Goal: Task Accomplishment & Management: Use online tool/utility

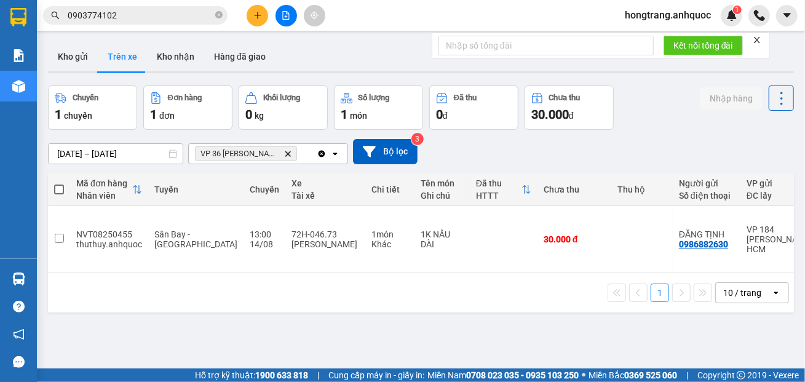
click at [148, 302] on div "ver 1.8.138 Kho gửi Trên xe Kho nhận Hàng đã giao Chuyến 1 chuyến Đơn hàng 1 đơ…" at bounding box center [421, 228] width 756 height 382
drag, startPoint x: 376, startPoint y: 249, endPoint x: 516, endPoint y: 249, distance: 140.3
click at [516, 273] on div "1 10 / trang open" at bounding box center [421, 292] width 746 height 39
click at [167, 18] on input "0903774102" at bounding box center [140, 16] width 145 height 14
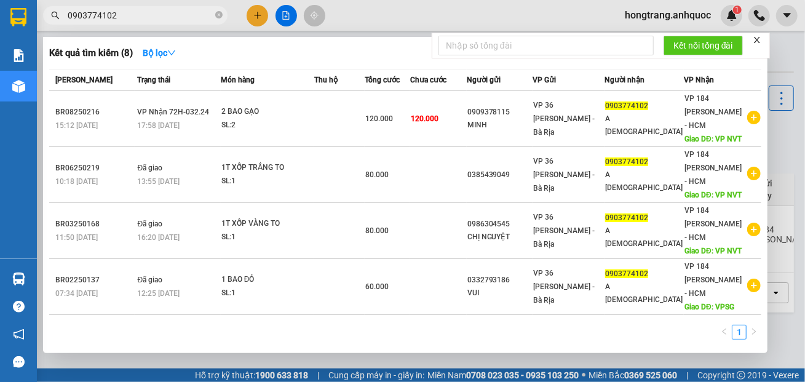
paste input "VPQ108250141"
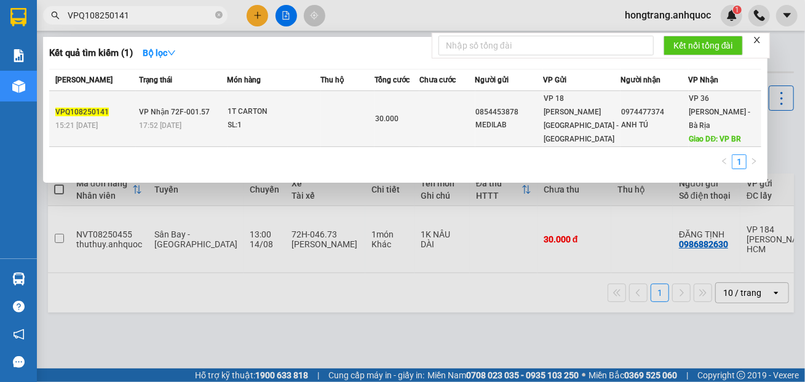
type input "VPQ108250141"
click at [245, 119] on div "SL: 1" at bounding box center [274, 126] width 92 height 14
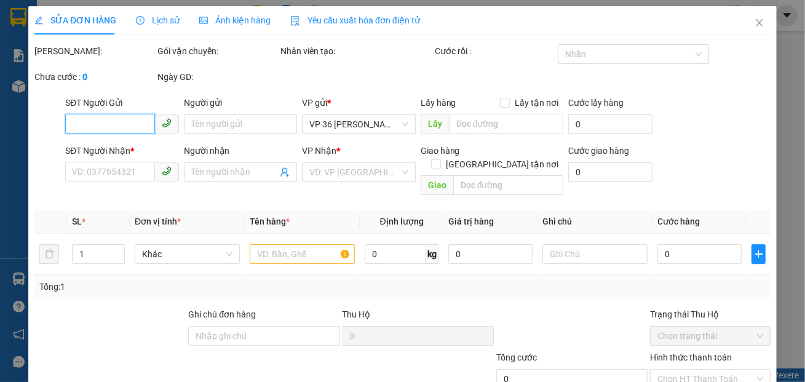
type input "0854453878"
type input "MEDILAB"
type input "0974477374"
type input "ANH TÚ"
type input "VP BR"
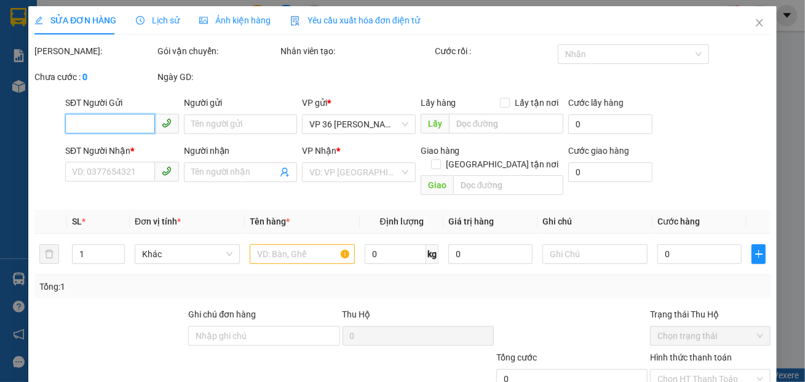
type input "TM 13/8 THANH"
type input "30.000"
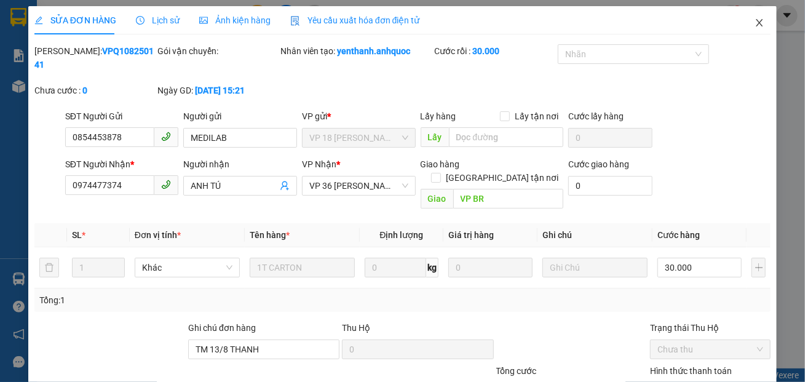
click at [755, 23] on icon "close" at bounding box center [760, 23] width 10 height 10
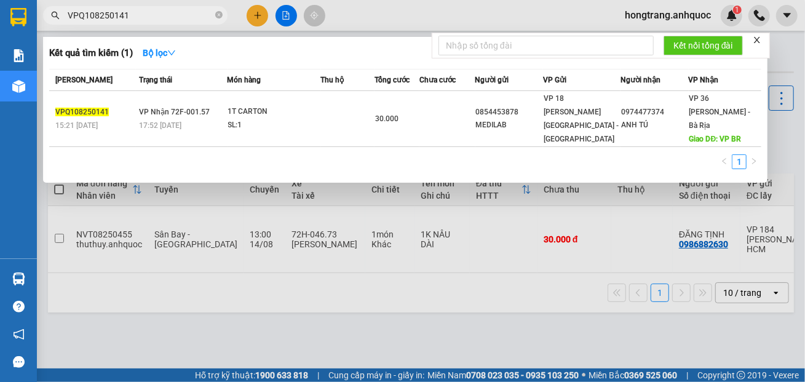
click at [156, 13] on input "VPQ108250141" at bounding box center [140, 16] width 145 height 14
click at [285, 16] on div at bounding box center [402, 191] width 805 height 382
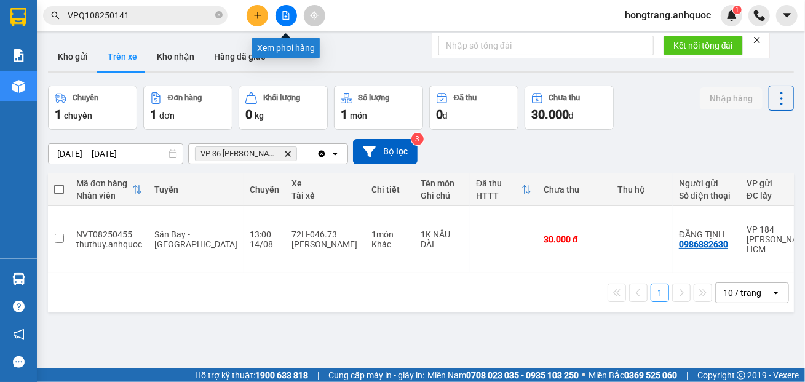
click at [284, 15] on icon "file-add" at bounding box center [286, 15] width 9 height 9
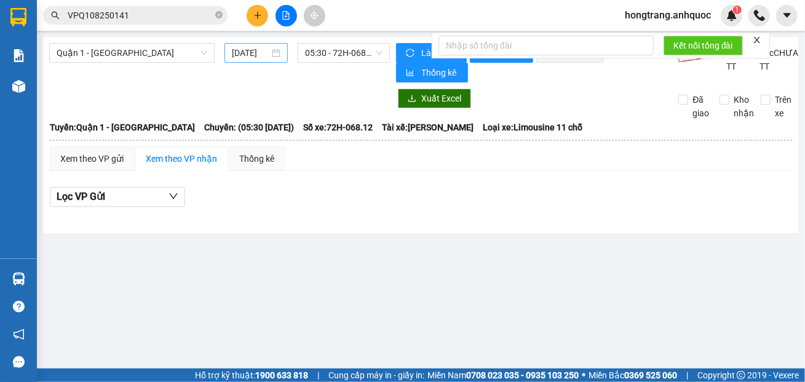
click at [260, 54] on input "[DATE]" at bounding box center [251, 53] width 38 height 14
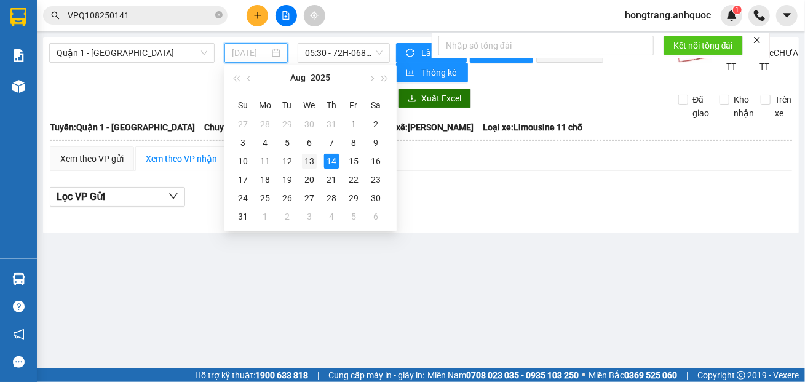
click at [308, 161] on div "13" at bounding box center [309, 161] width 15 height 15
type input "[DATE]"
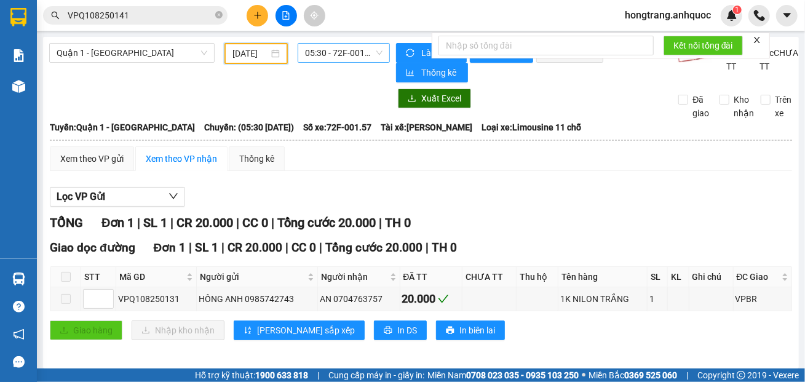
click at [321, 54] on span "05:30 - 72F-001.57" at bounding box center [344, 53] width 78 height 18
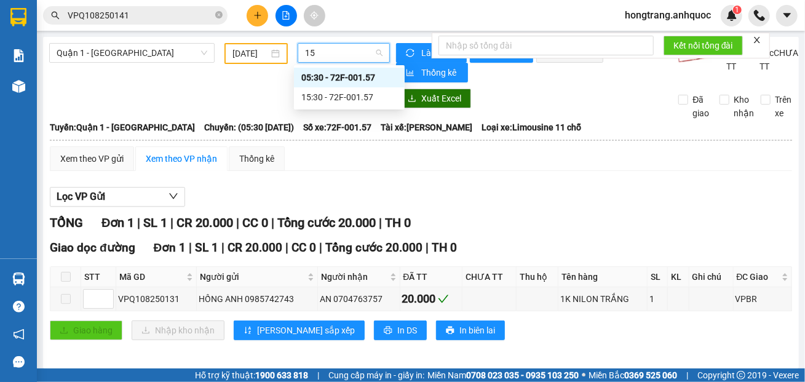
type input "157"
click at [340, 95] on div "15:30 - 72F-001.57" at bounding box center [349, 97] width 96 height 14
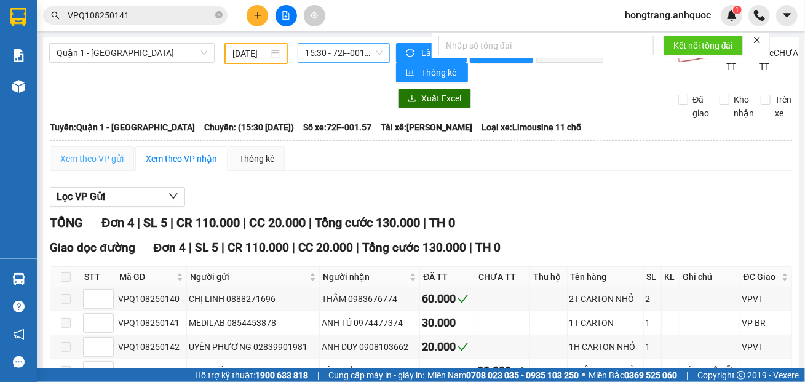
click at [96, 171] on div "Xem theo VP gửi" at bounding box center [92, 158] width 84 height 25
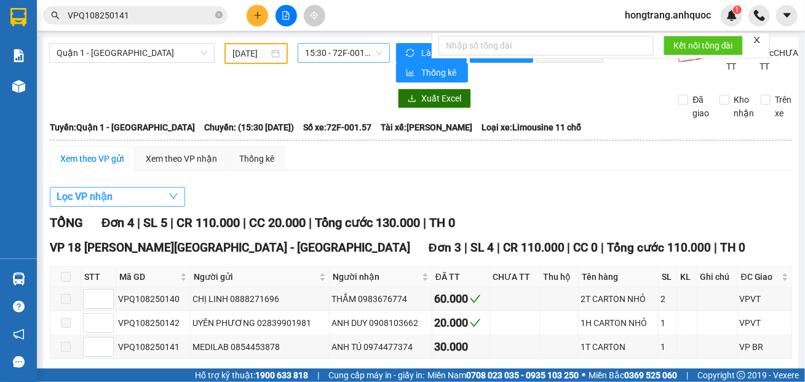
click at [94, 204] on span "Lọc VP nhận" at bounding box center [85, 196] width 56 height 15
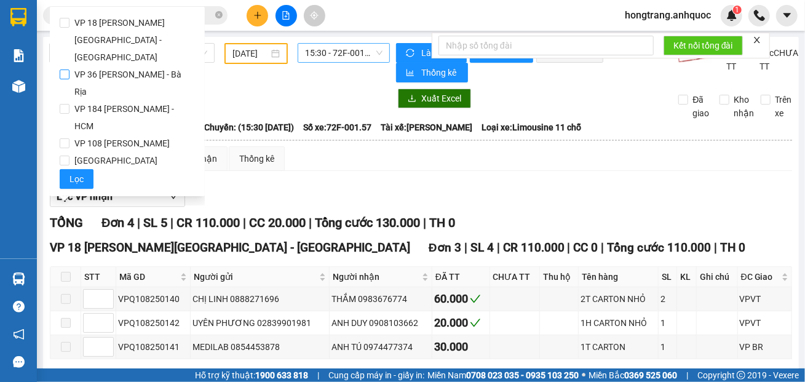
click at [84, 66] on span "VP 36 [PERSON_NAME] - Bà Rịa" at bounding box center [132, 83] width 125 height 34
click at [70, 70] on input "VP 36 [PERSON_NAME] - Bà Rịa" at bounding box center [65, 75] width 10 height 10
checkbox input "true"
click at [76, 172] on span "Lọc" at bounding box center [77, 179] width 14 height 14
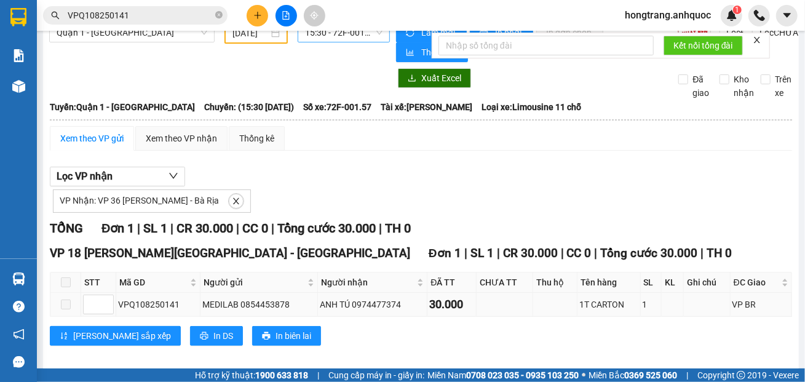
scroll to position [35, 0]
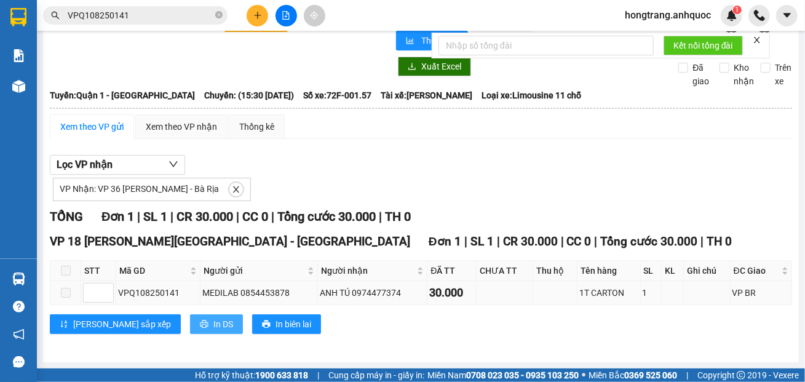
click at [213, 326] on span "In DS" at bounding box center [223, 324] width 20 height 14
drag, startPoint x: 86, startPoint y: 89, endPoint x: 98, endPoint y: 34, distance: 56.1
click at [86, 89] on span "[GEOGRAPHIC_DATA]: Quận 1 - [GEOGRAPHIC_DATA]" at bounding box center [122, 96] width 145 height 14
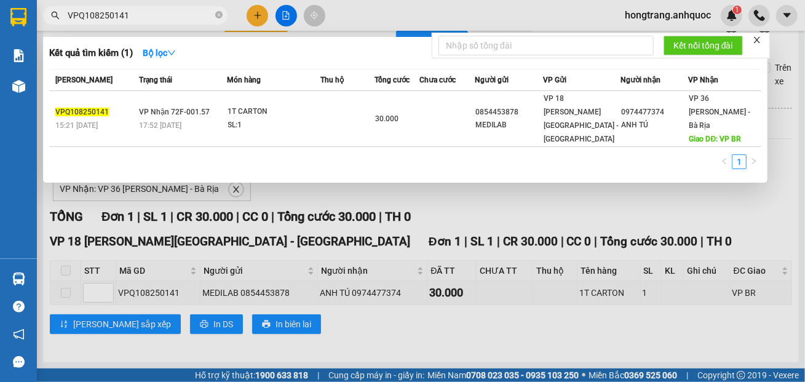
click at [102, 16] on input "VPQ108250141" at bounding box center [140, 16] width 145 height 14
paste input "NVT08250440"
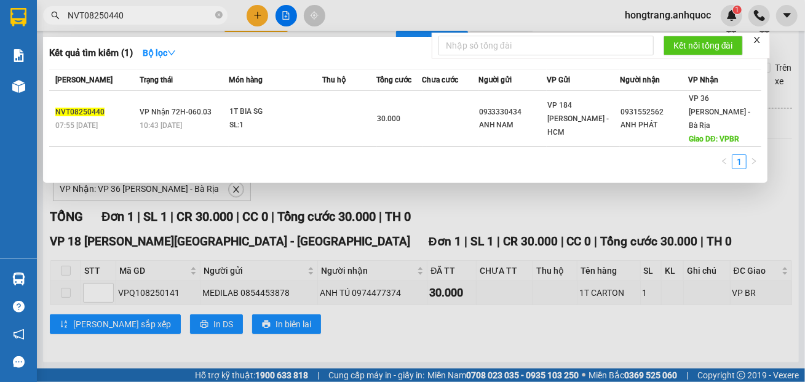
type input "NVT08250440"
click at [273, 182] on div at bounding box center [402, 191] width 805 height 382
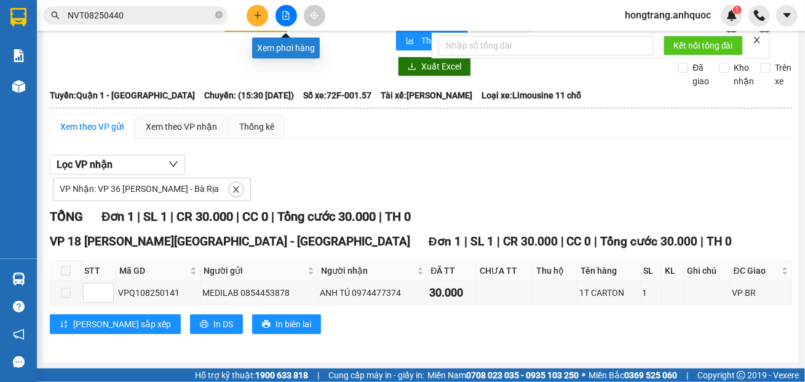
click at [281, 19] on button at bounding box center [287, 16] width 22 height 22
click at [253, 28] on input "[DATE]" at bounding box center [251, 22] width 36 height 14
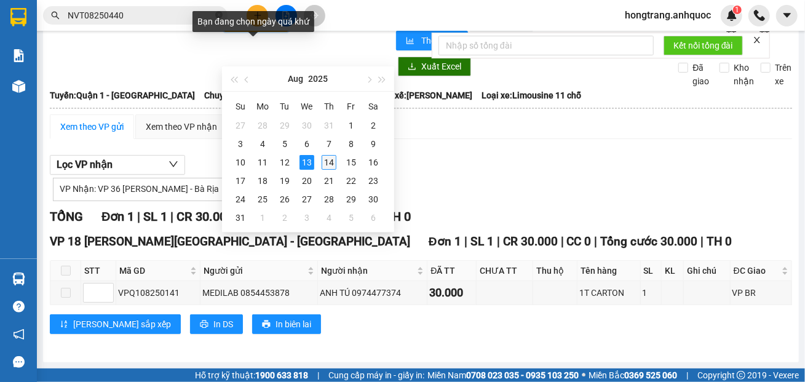
type input "[DATE]"
click at [331, 162] on div "14" at bounding box center [329, 162] width 15 height 15
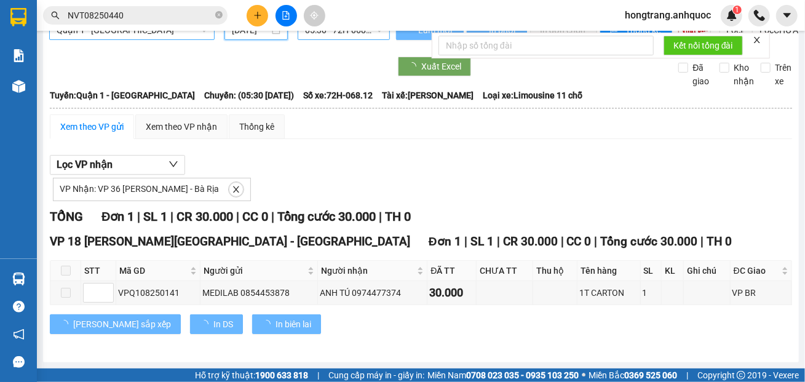
click at [120, 39] on span "Quận 1 - [GEOGRAPHIC_DATA]" at bounding box center [132, 30] width 151 height 18
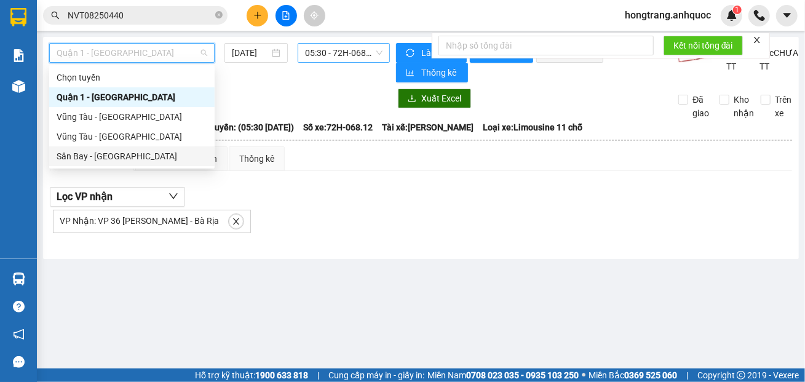
click at [89, 154] on div "Sân Bay - [GEOGRAPHIC_DATA]" at bounding box center [132, 156] width 151 height 14
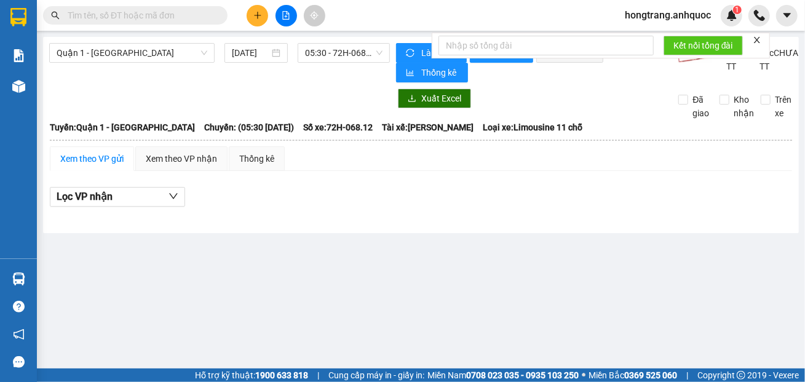
click at [105, 54] on span "Quận 1 - [GEOGRAPHIC_DATA]" at bounding box center [132, 53] width 151 height 18
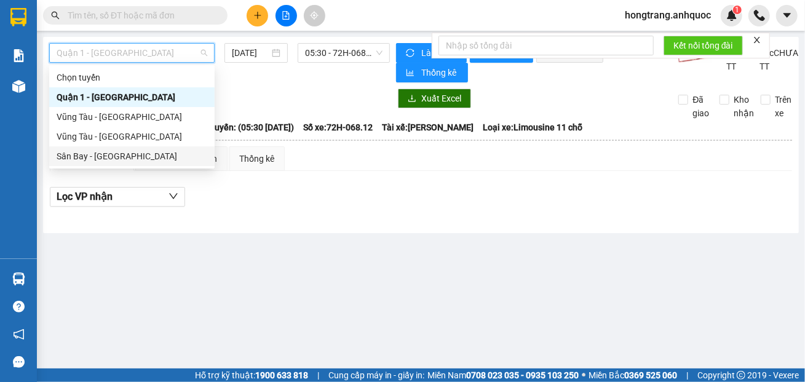
click at [89, 154] on div "Sân Bay - [GEOGRAPHIC_DATA]" at bounding box center [132, 156] width 151 height 14
type input "[DATE]"
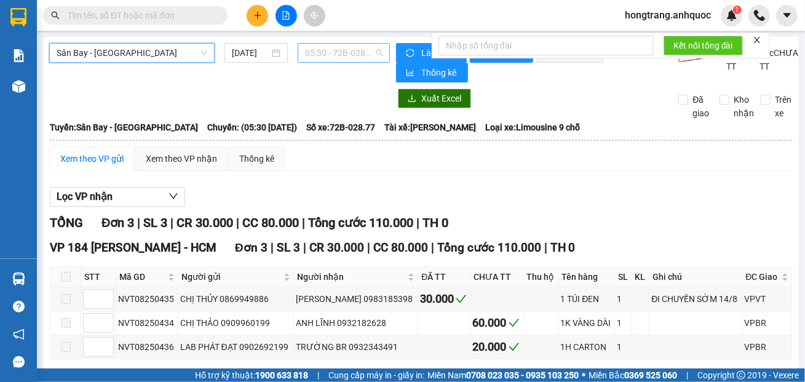
click at [310, 52] on span "05:30 - 72B-028.77" at bounding box center [344, 53] width 78 height 18
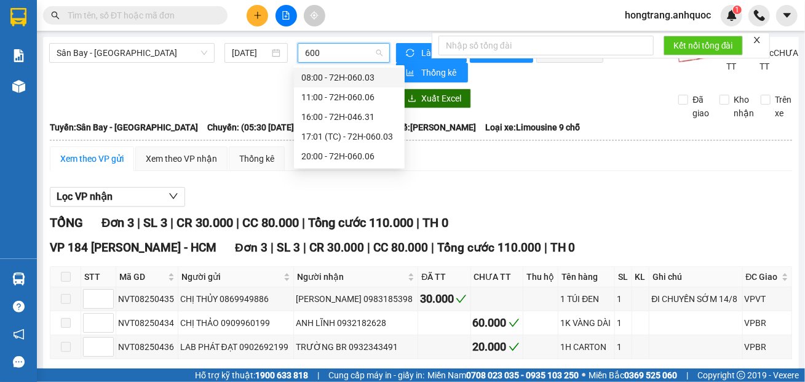
type input "6003"
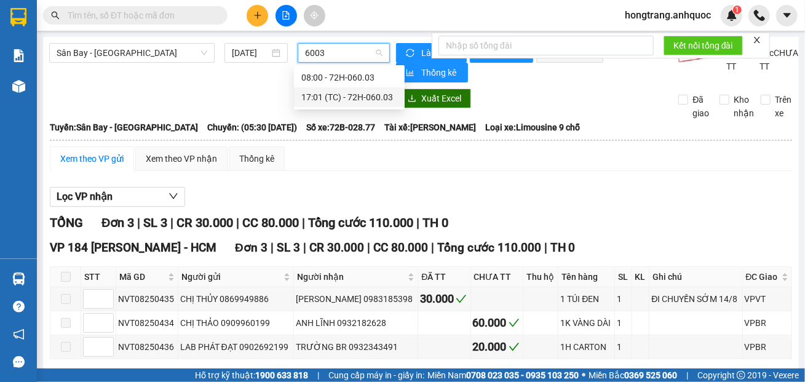
click at [346, 100] on div "17:01 (TC) - 72H-060.03" at bounding box center [349, 97] width 96 height 14
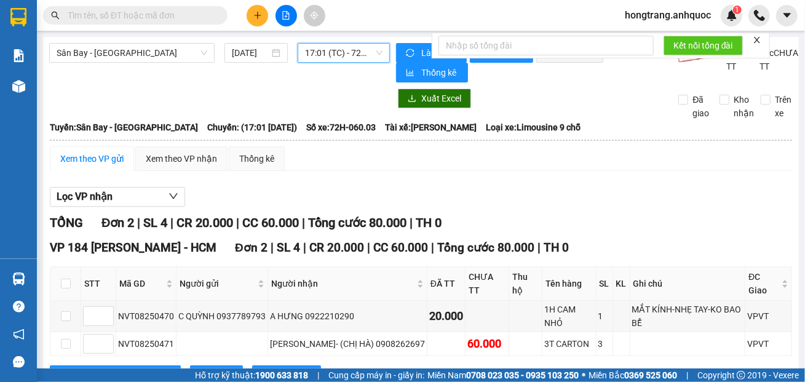
click at [314, 55] on span "17:01 (TC) - 72H-060.03" at bounding box center [344, 53] width 78 height 18
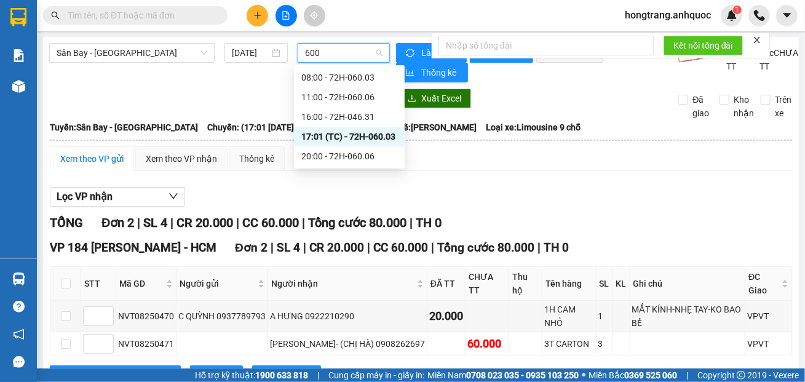
type input "6003"
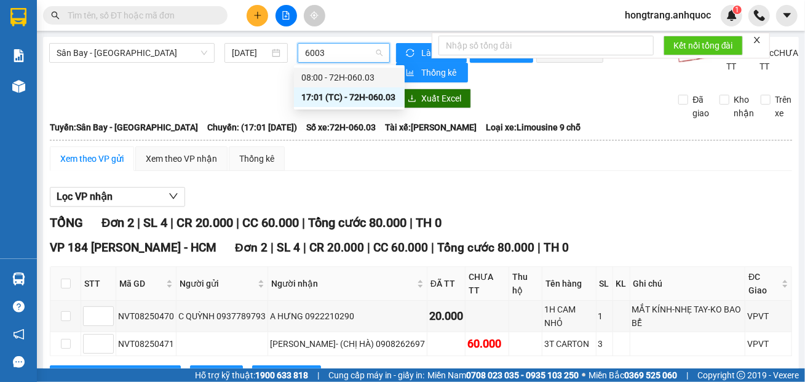
click at [308, 76] on div "08:00 - 72H-060.03" at bounding box center [349, 78] width 96 height 14
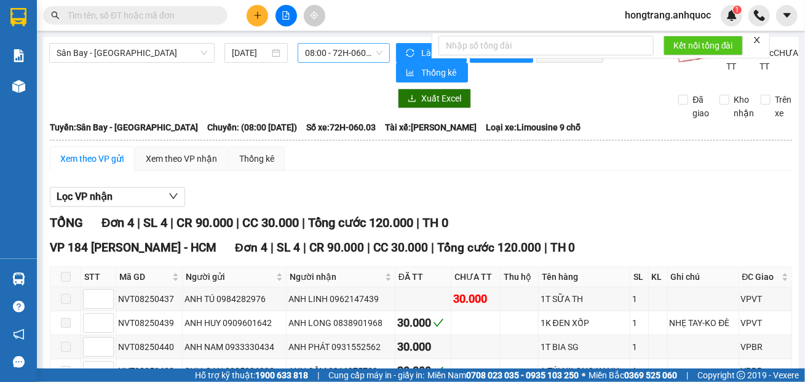
click at [108, 161] on div "Xem theo VP gửi" at bounding box center [91, 159] width 63 height 14
click at [102, 201] on span "Lọc VP nhận" at bounding box center [85, 196] width 56 height 15
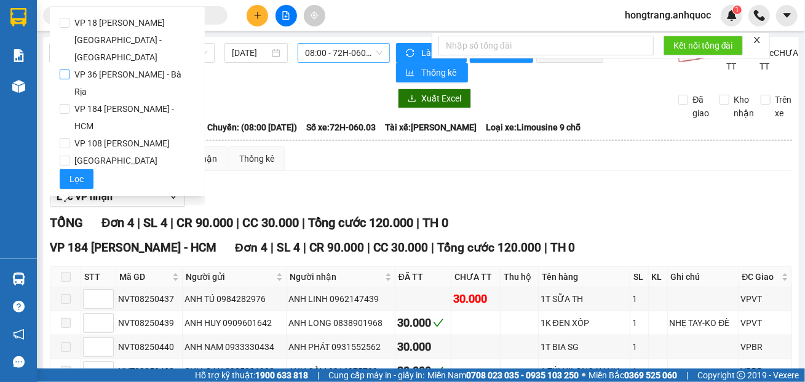
click at [89, 66] on span "VP 36 [PERSON_NAME] - Bà Rịa" at bounding box center [132, 83] width 125 height 34
click at [70, 70] on input "VP 36 [PERSON_NAME] - Bà Rịa" at bounding box center [65, 75] width 10 height 10
checkbox input "true"
click at [67, 169] on button "Lọc" at bounding box center [77, 179] width 34 height 20
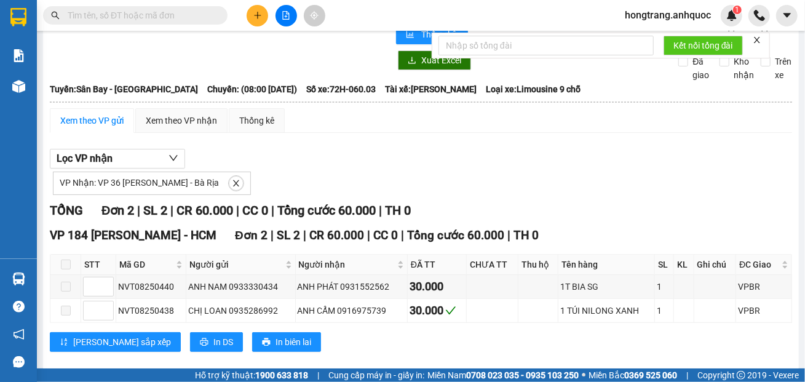
scroll to position [59, 0]
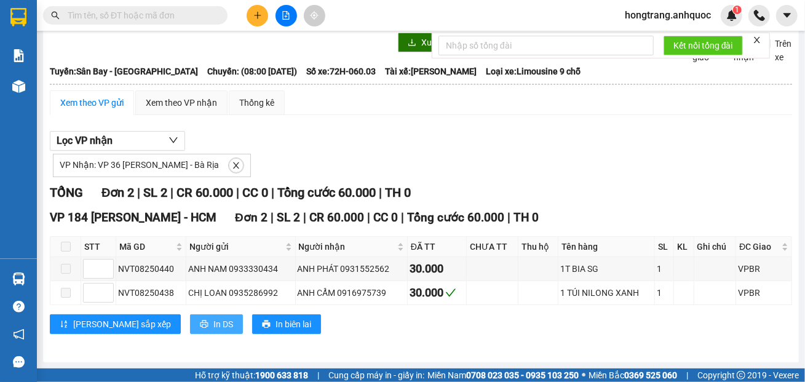
click at [213, 328] on span "In DS" at bounding box center [223, 324] width 20 height 14
